Goal: Navigation & Orientation: Understand site structure

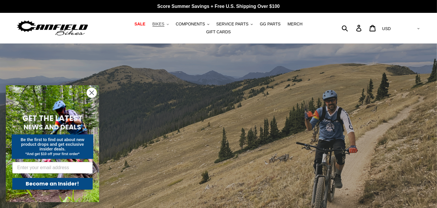
click at [153, 27] on span "BIKES" at bounding box center [159, 24] width 12 height 5
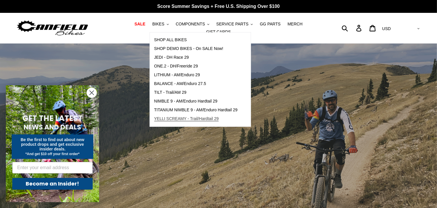
click at [170, 120] on span "YELLI SCREAMY - Trail/Hardtail 29" at bounding box center [186, 118] width 65 height 5
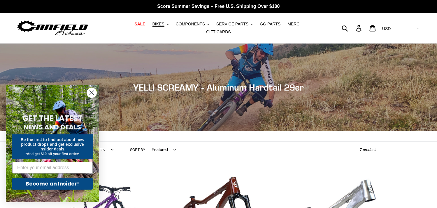
click at [91, 92] on icon "Close dialog" at bounding box center [92, 93] width 4 height 4
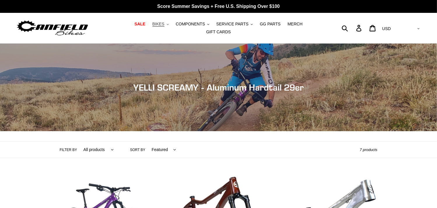
click at [153, 25] on span "BIKES" at bounding box center [159, 24] width 12 height 5
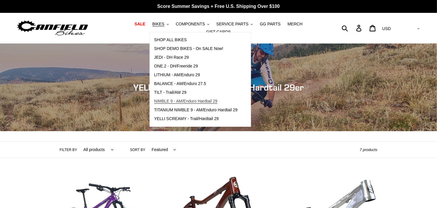
click at [154, 104] on span "NIMBLE 9 - AM/Enduro Hardtail 29" at bounding box center [185, 101] width 63 height 5
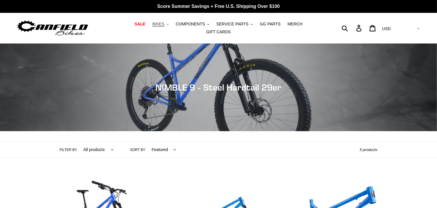
click at [153, 26] on span "BIKES" at bounding box center [159, 24] width 12 height 5
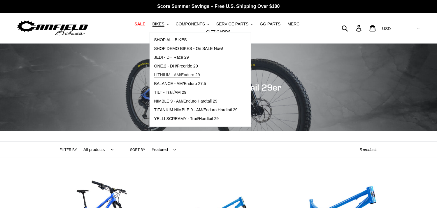
click at [154, 77] on span "LITHIUM - AM/Enduro 29" at bounding box center [177, 74] width 46 height 5
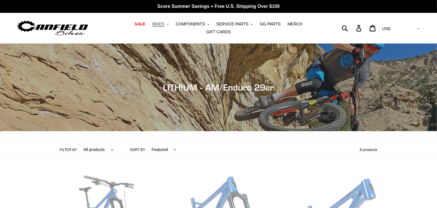
click at [153, 27] on span "BIKES" at bounding box center [159, 24] width 12 height 5
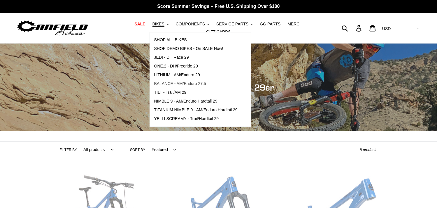
click at [156, 85] on span "BALANCE - AM/Enduro 27.5" at bounding box center [180, 83] width 52 height 5
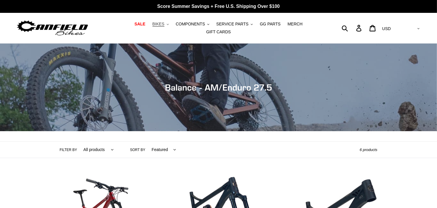
click at [153, 27] on span "BIKES" at bounding box center [159, 24] width 12 height 5
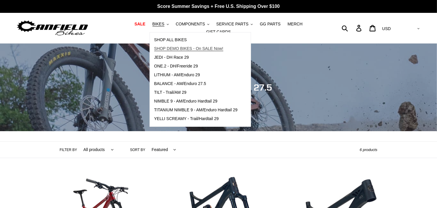
click at [159, 51] on span "SHOP DEMO BIKES - On SALE Now!" at bounding box center [188, 48] width 69 height 5
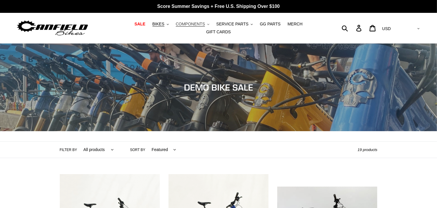
click at [183, 27] on span "COMPONENTS" at bounding box center [190, 24] width 29 height 5
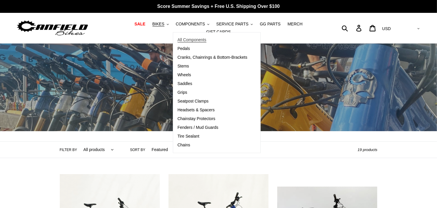
click at [182, 42] on span "All Components" at bounding box center [192, 39] width 29 height 5
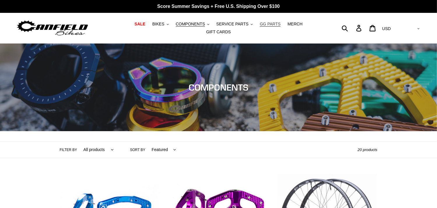
click at [260, 26] on span "GG PARTS" at bounding box center [270, 24] width 21 height 5
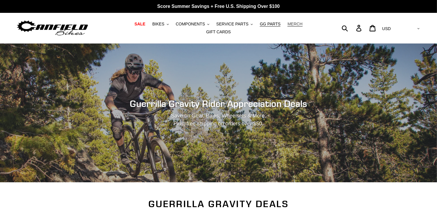
click at [288, 27] on span "MERCH" at bounding box center [295, 24] width 15 height 5
